Goal: Task Accomplishment & Management: Manage account settings

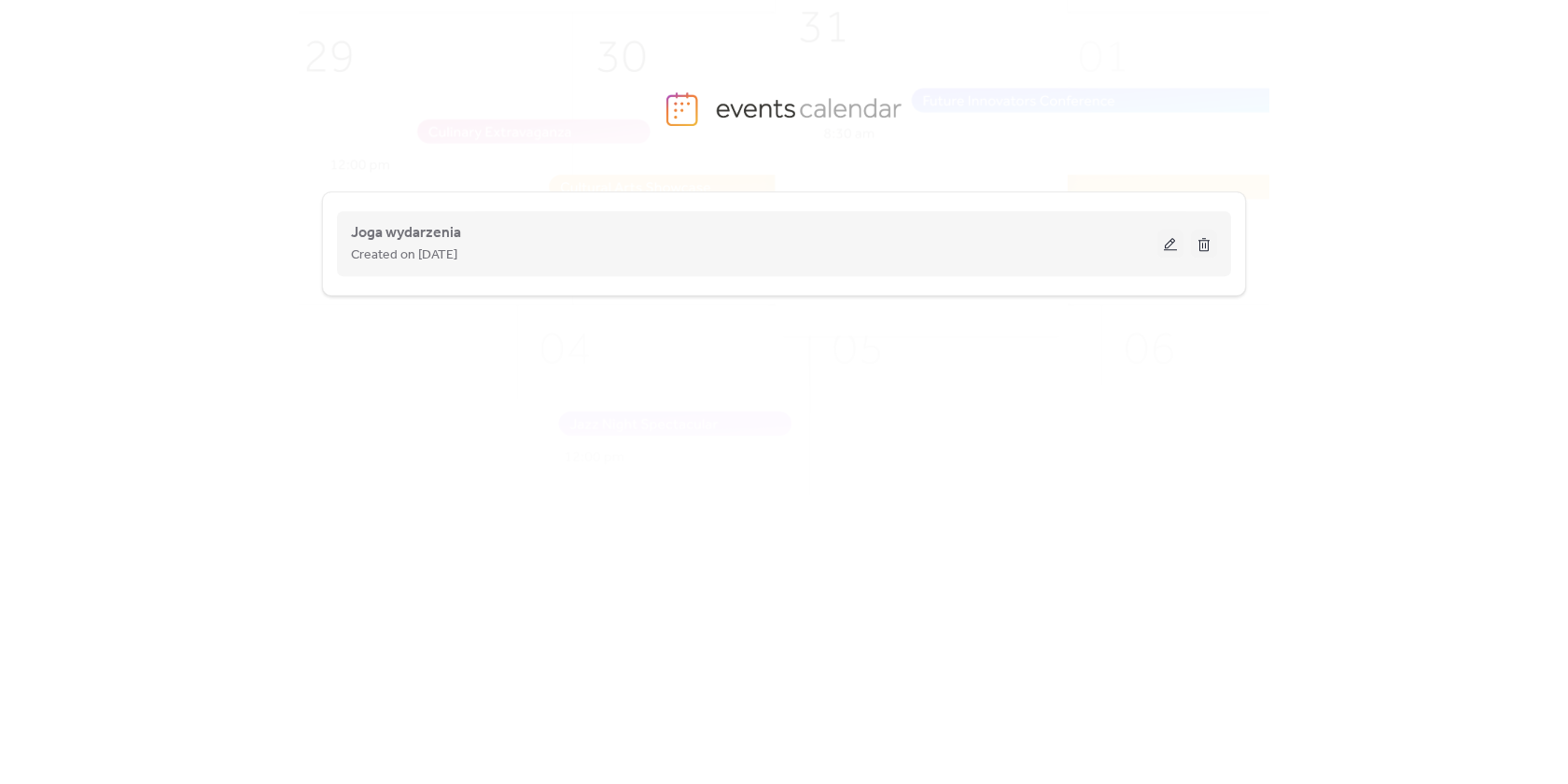
click at [1179, 236] on button at bounding box center [1171, 243] width 26 height 28
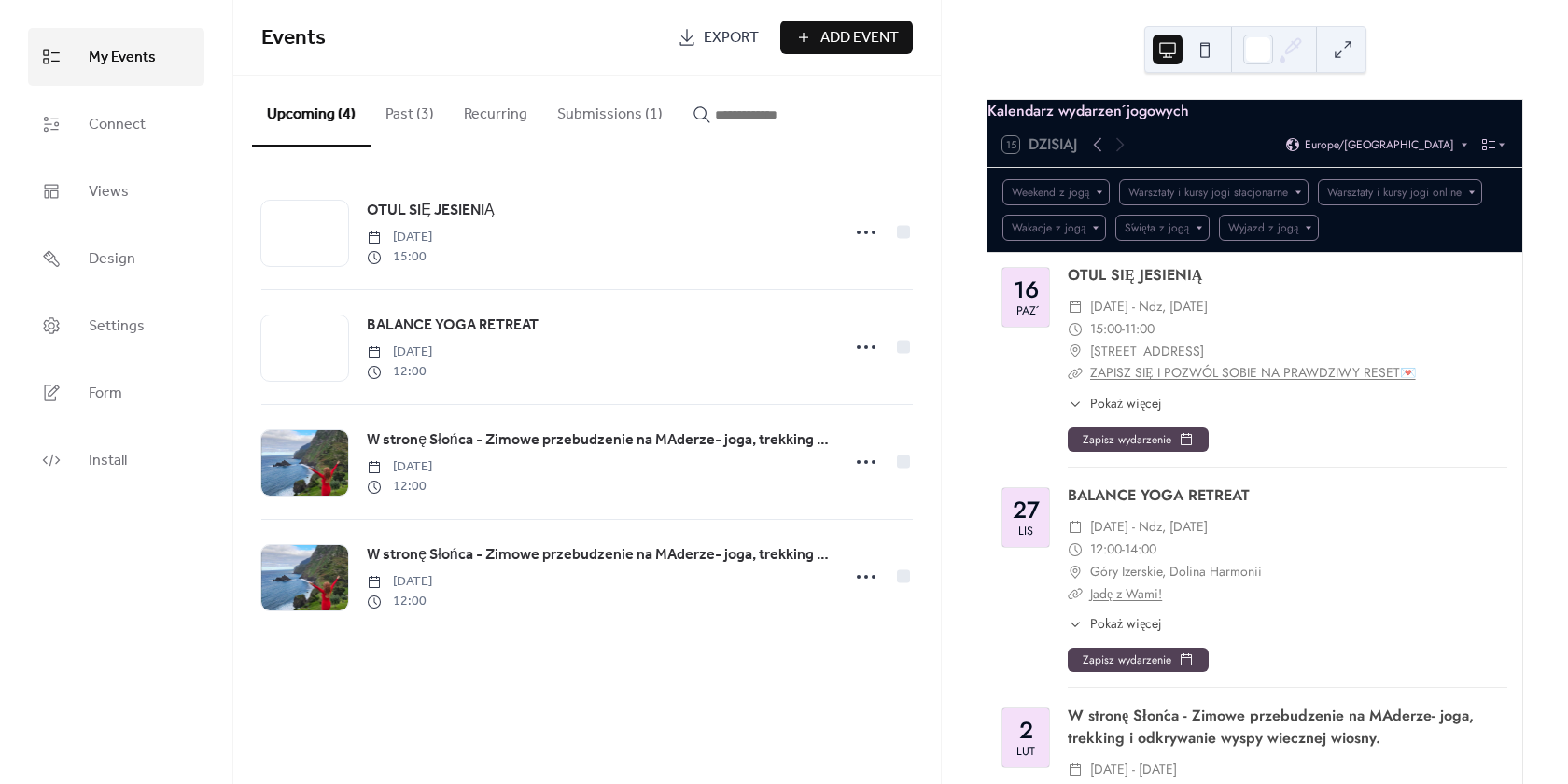
click at [600, 107] on button "Submissions (1)" at bounding box center [609, 110] width 136 height 69
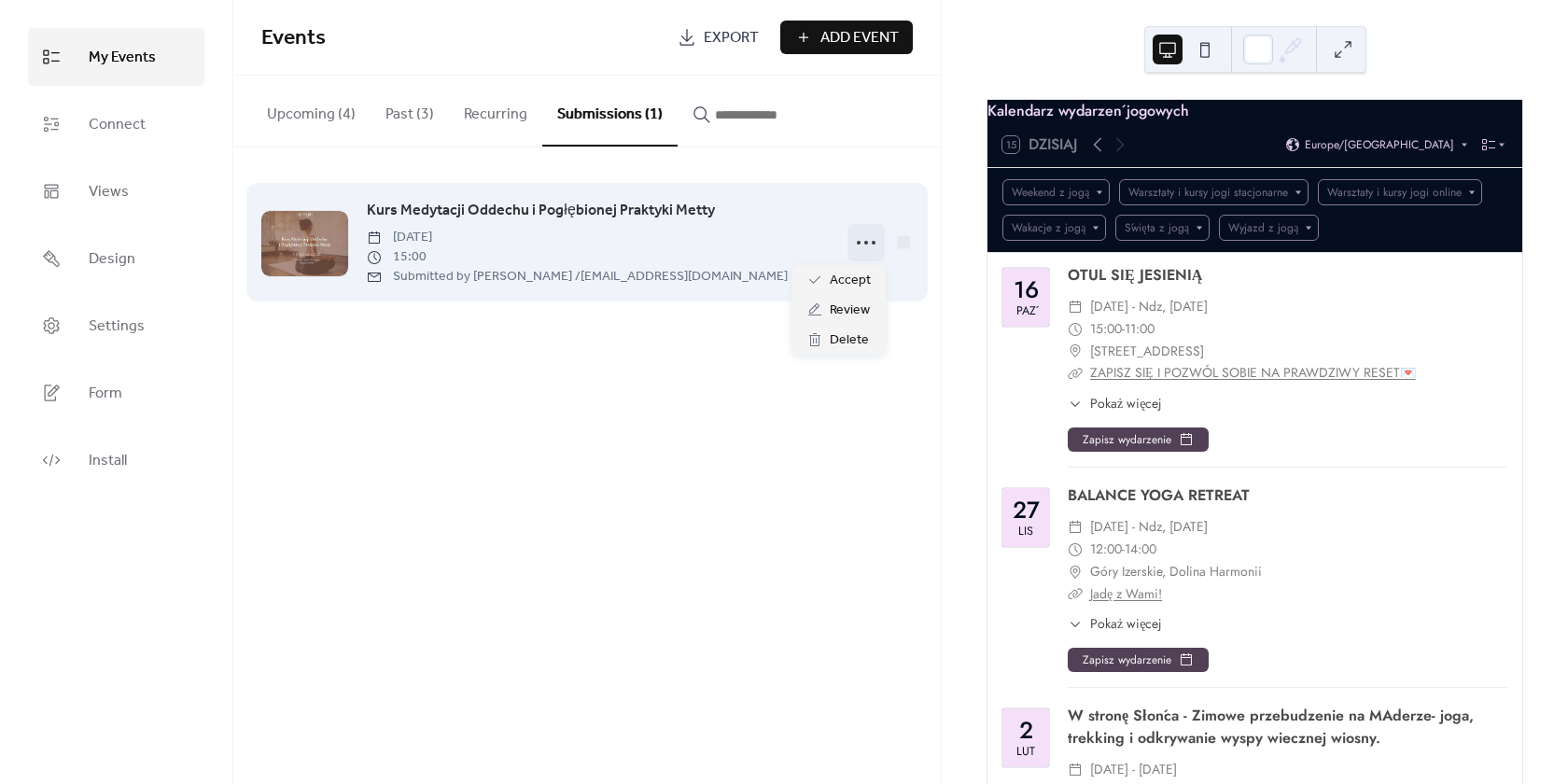
click at [866, 241] on circle at bounding box center [866, 242] width 4 height 4
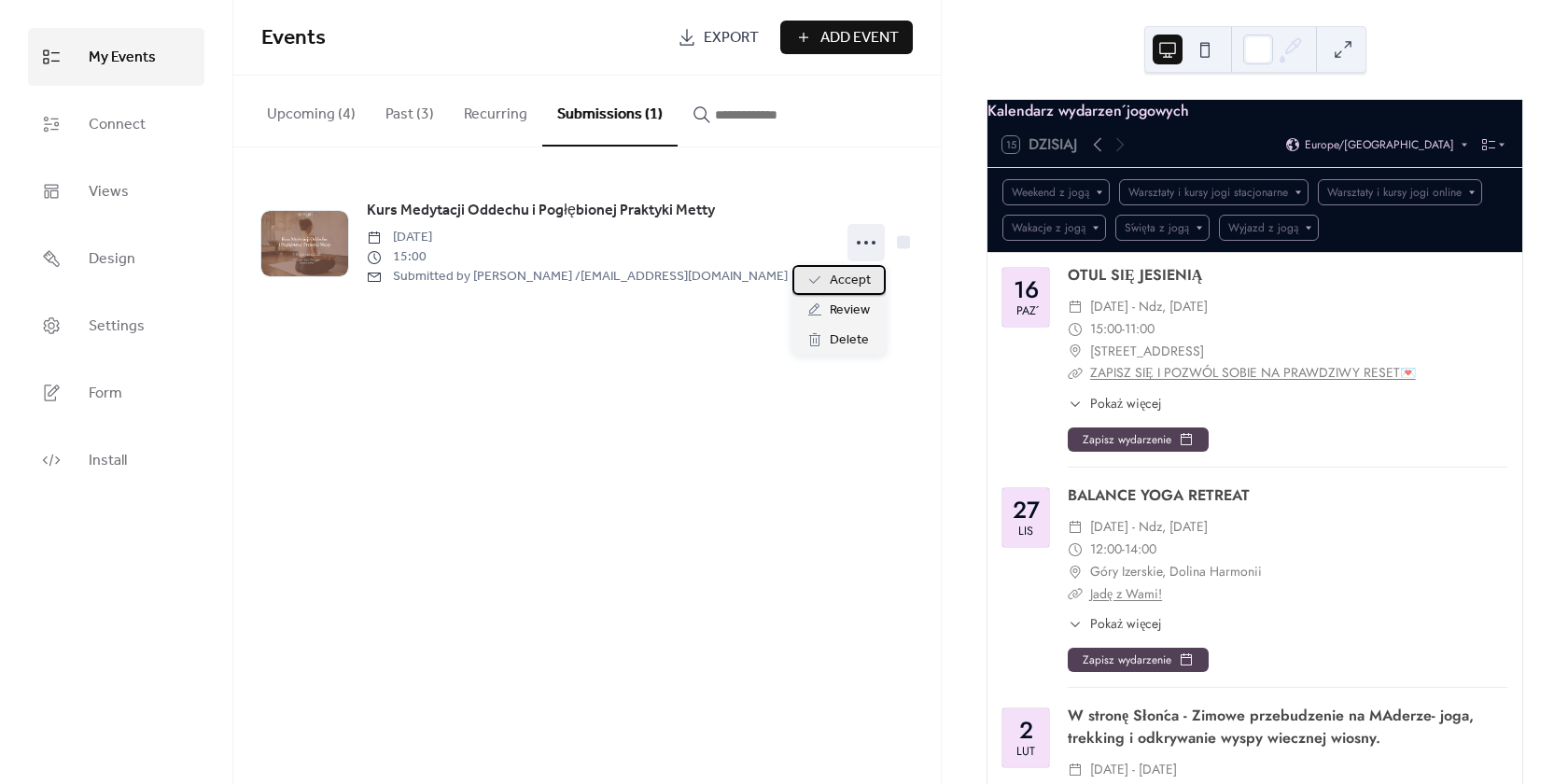
click at [861, 280] on span "Accept" at bounding box center [851, 281] width 41 height 22
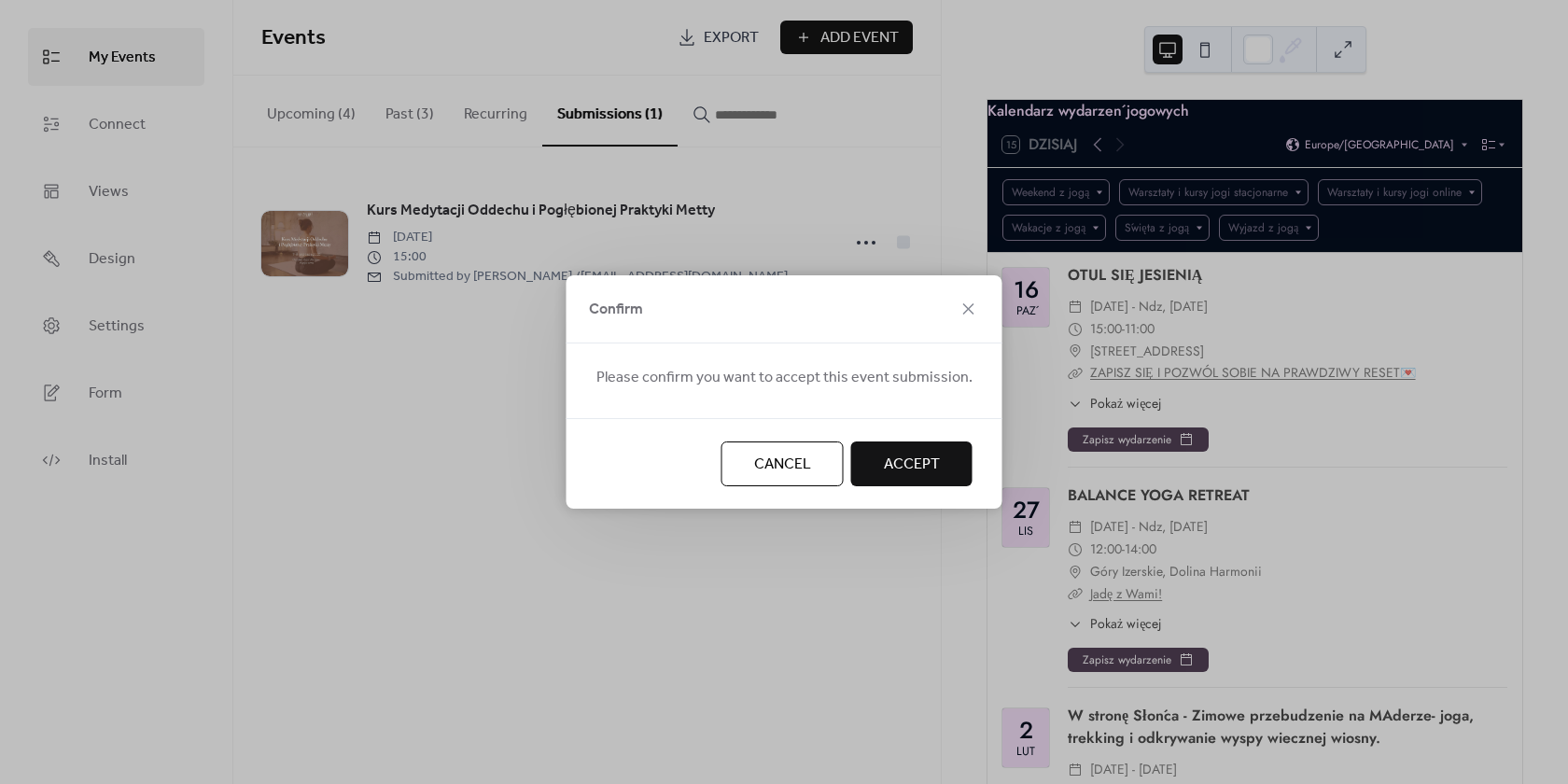
click at [927, 481] on button "Accept" at bounding box center [913, 464] width 122 height 45
